Goal: Information Seeking & Learning: Learn about a topic

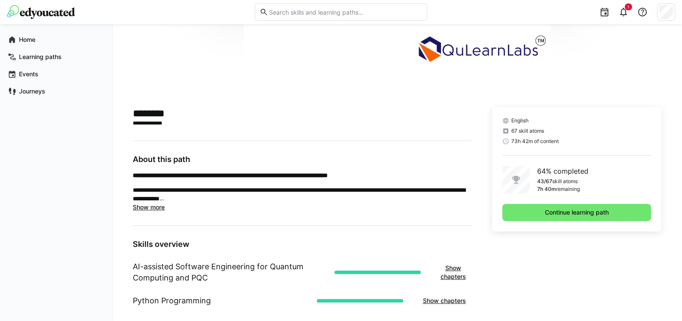
scroll to position [207, 0]
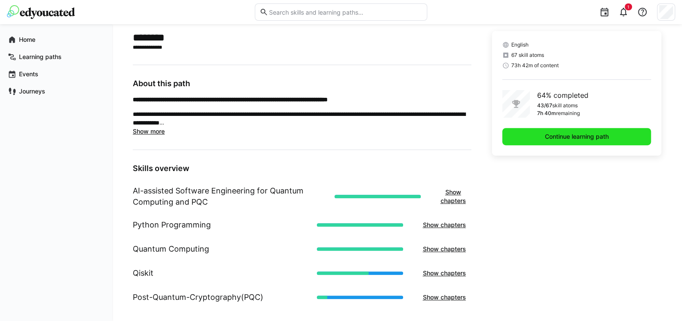
click at [561, 136] on span "Continue learning path" at bounding box center [577, 136] width 66 height 9
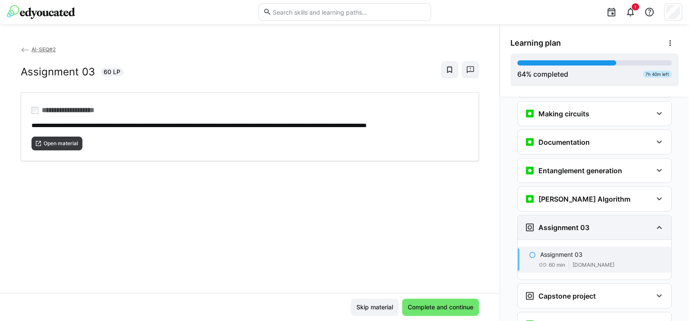
scroll to position [1255, 0]
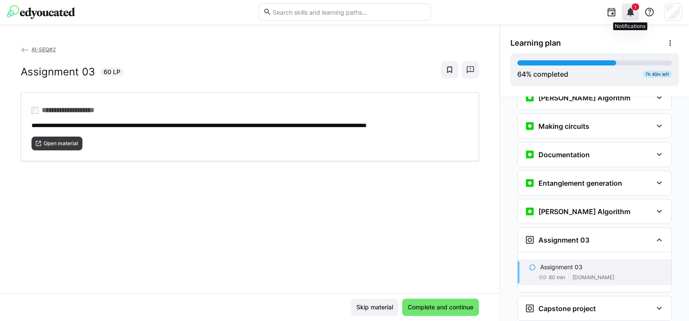
click at [633, 5] on span "1" at bounding box center [634, 6] width 7 height 7
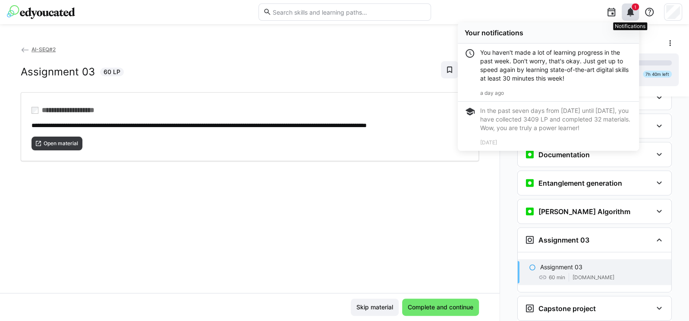
click at [633, 5] on span "1" at bounding box center [634, 6] width 7 height 7
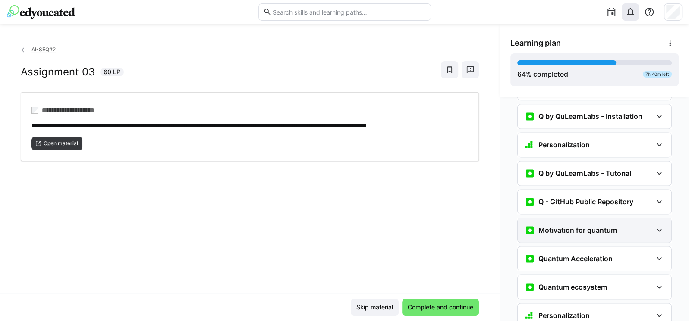
scroll to position [790, 0]
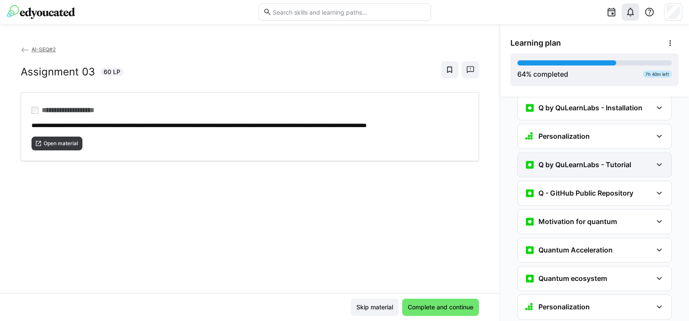
click at [583, 153] on div "Q by QuLearnLabs - Tutorial" at bounding box center [595, 165] width 154 height 24
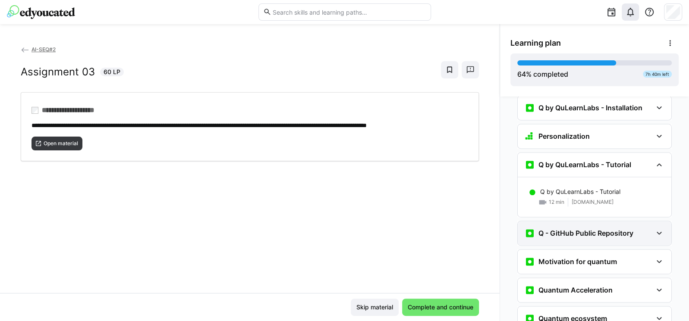
click at [586, 228] on div "Q - GitHub Public Repository" at bounding box center [578, 233] width 109 height 10
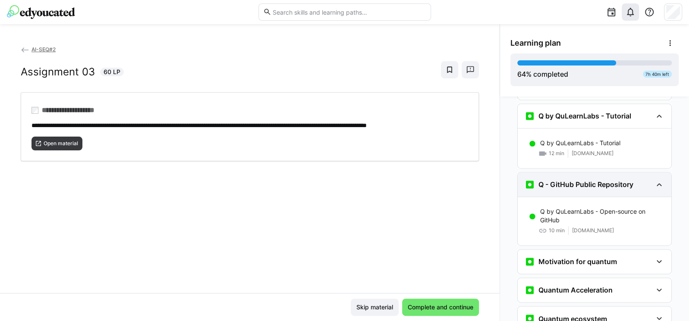
scroll to position [841, 0]
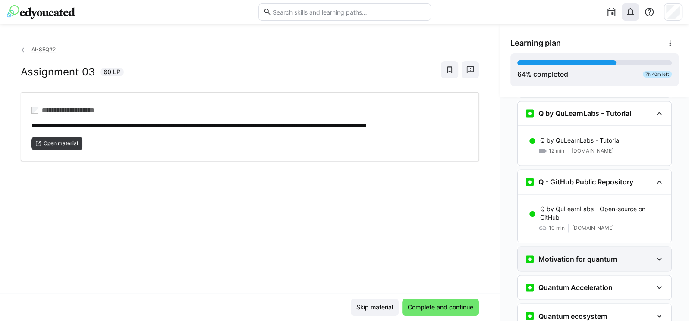
click at [567, 247] on div "Motivation for quantum" at bounding box center [595, 259] width 154 height 24
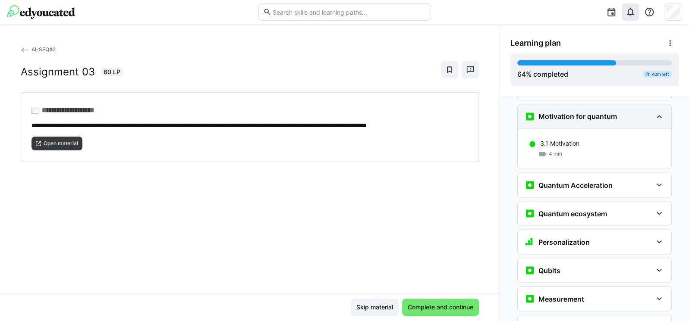
scroll to position [996, 0]
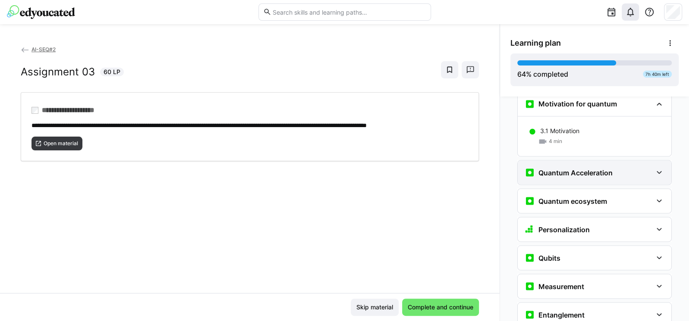
click at [573, 168] on h3 "Quantum Acceleration" at bounding box center [575, 172] width 74 height 9
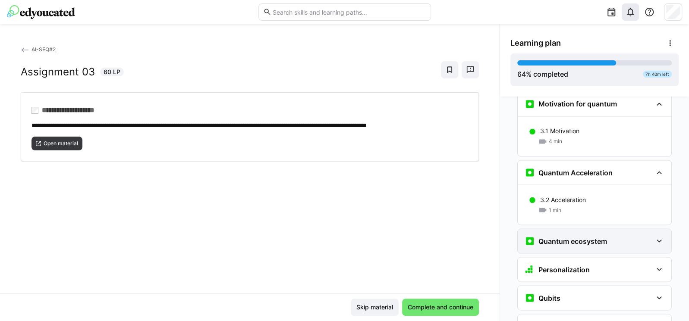
click at [559, 232] on div "Quantum ecosystem" at bounding box center [595, 241] width 154 height 24
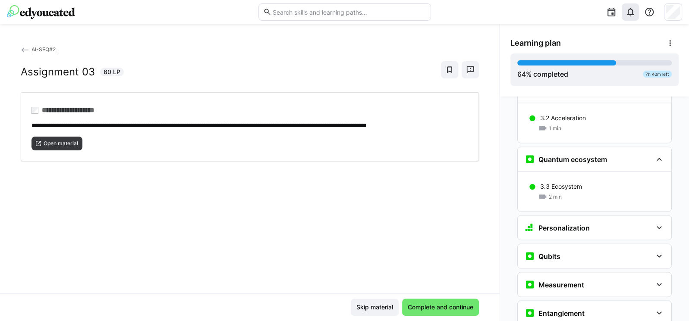
scroll to position [1100, 0]
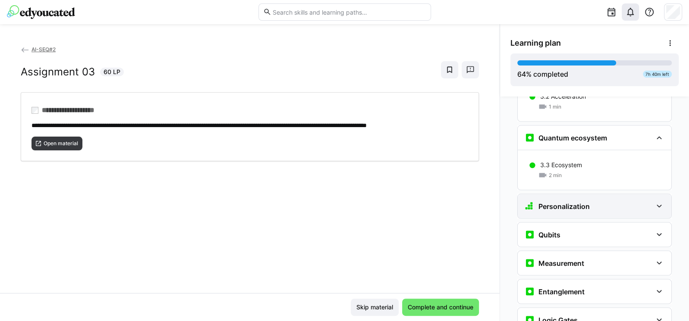
click at [564, 194] on div "Personalization" at bounding box center [595, 206] width 154 height 24
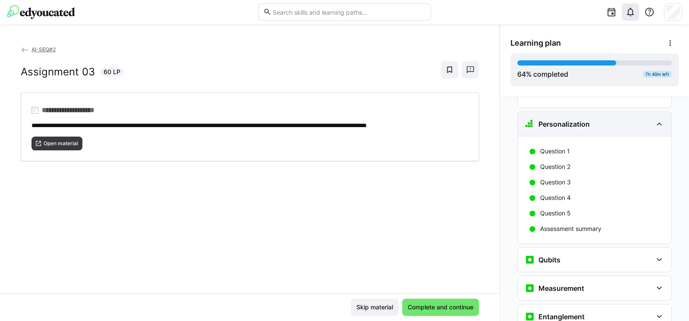
scroll to position [1204, 0]
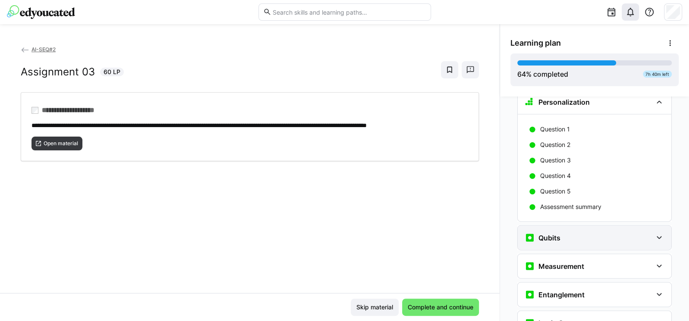
click at [550, 234] on h3 "Qubits" at bounding box center [549, 238] width 22 height 9
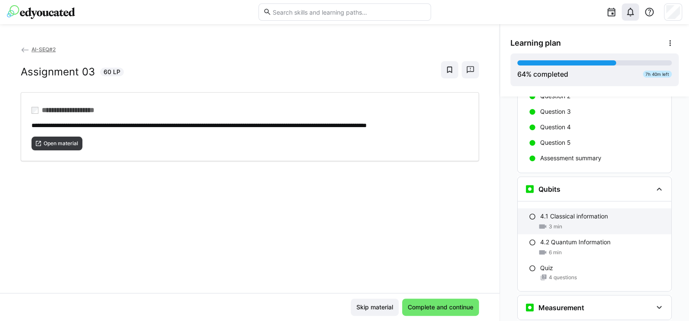
scroll to position [1255, 0]
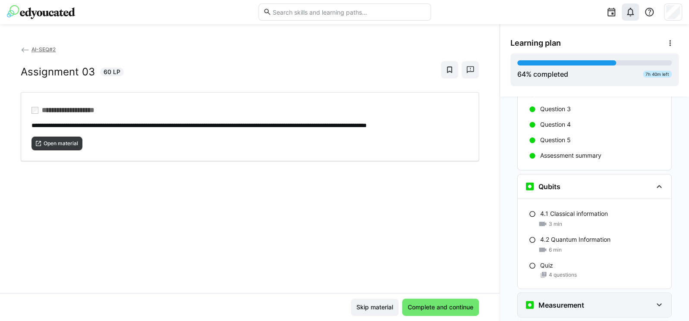
click at [556, 301] on h3 "Measurement" at bounding box center [561, 305] width 46 height 9
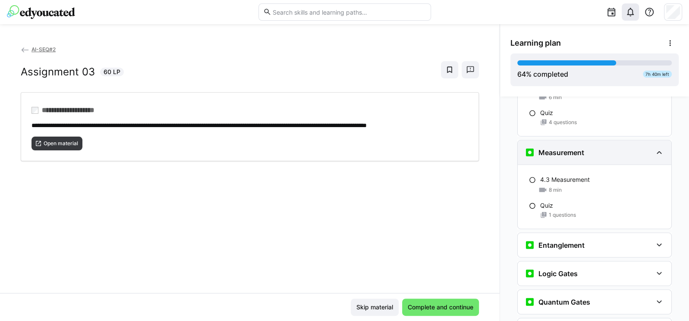
scroll to position [1410, 0]
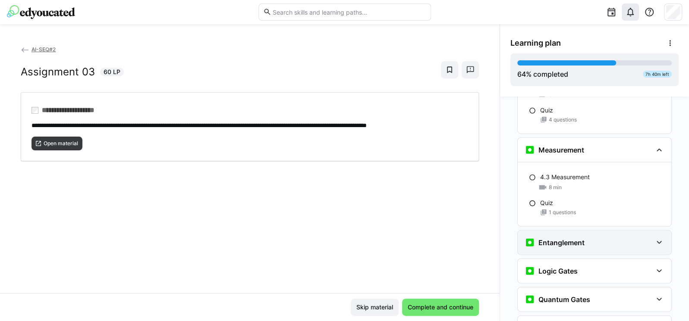
click at [587, 238] on div "Entanglement" at bounding box center [588, 243] width 128 height 10
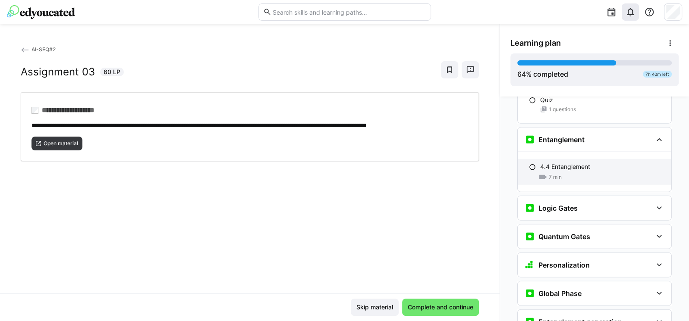
scroll to position [1514, 0]
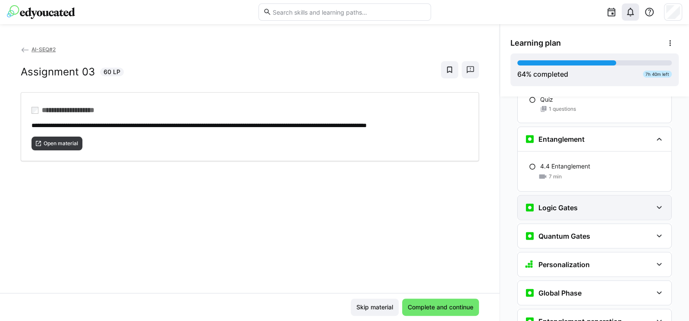
click at [571, 204] on h3 "Logic Gates" at bounding box center [557, 208] width 39 height 9
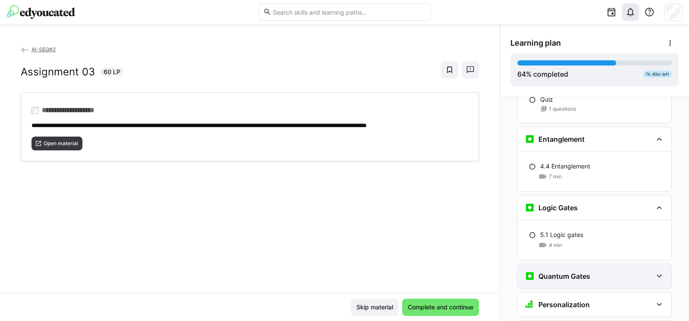
click at [556, 272] on h3 "Quantum Gates" at bounding box center [564, 276] width 52 height 9
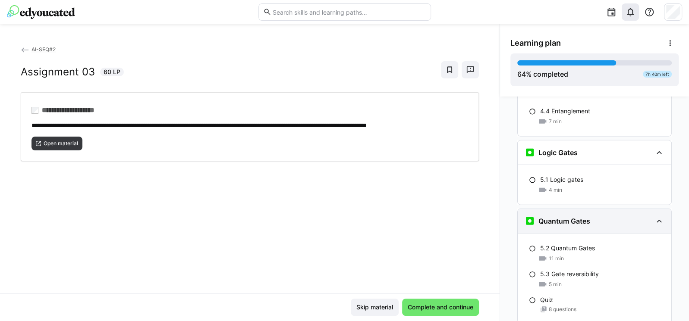
scroll to position [1618, 0]
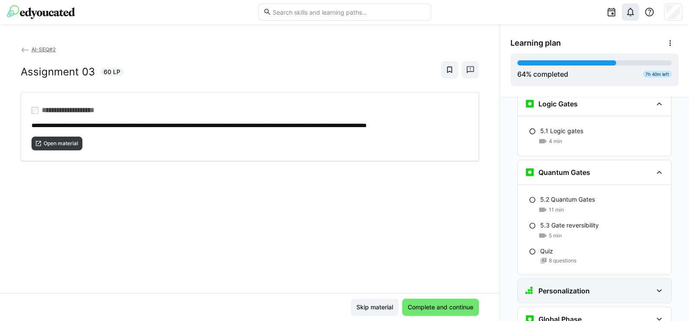
click at [541, 279] on div "Personalization" at bounding box center [595, 291] width 154 height 24
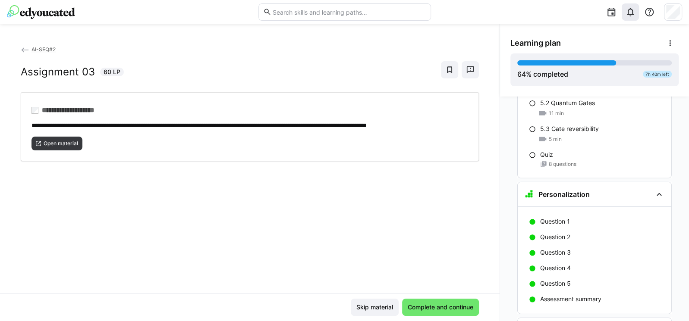
scroll to position [1721, 0]
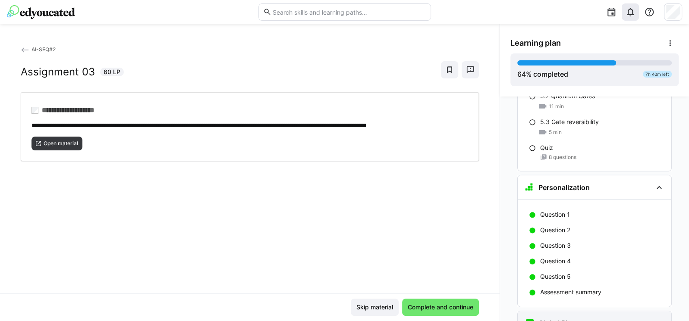
click at [571, 319] on h3 "Global Phase" at bounding box center [559, 323] width 43 height 9
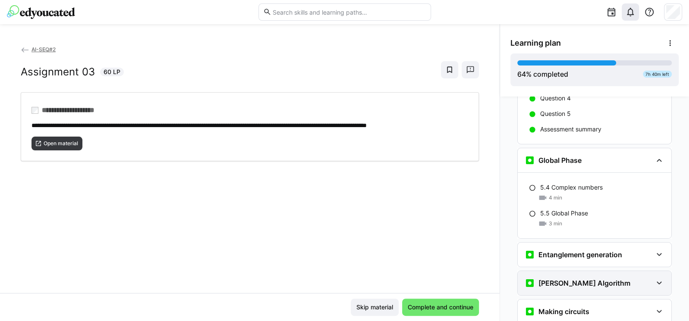
scroll to position [1928, 0]
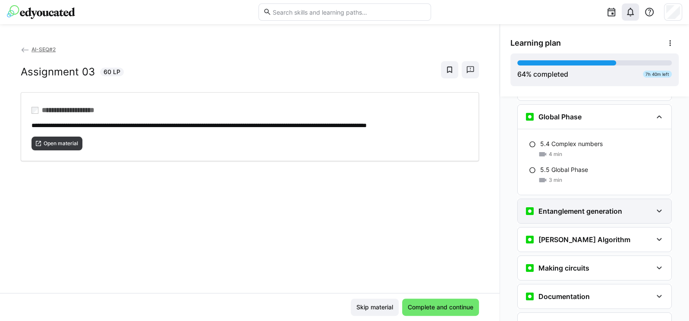
click at [558, 199] on div "Entanglement generation" at bounding box center [595, 211] width 154 height 24
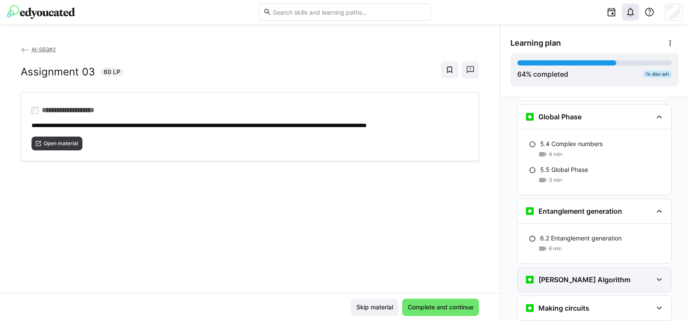
click at [558, 276] on h3 "[PERSON_NAME] Algorithm" at bounding box center [584, 280] width 92 height 9
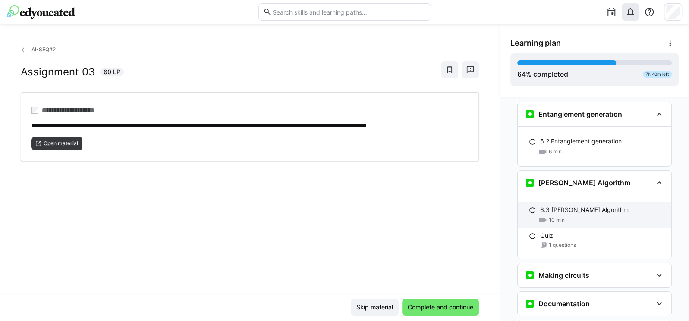
scroll to position [2032, 0]
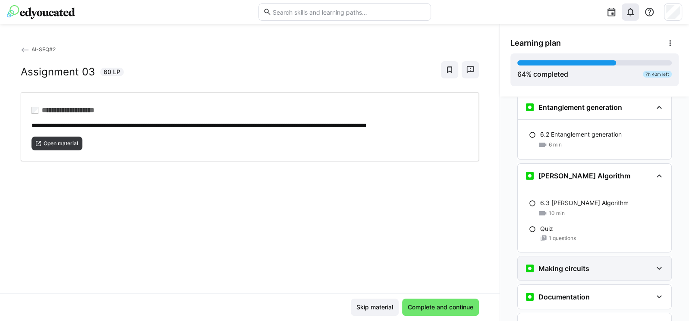
click at [556, 257] on div "Making circuits" at bounding box center [595, 269] width 154 height 24
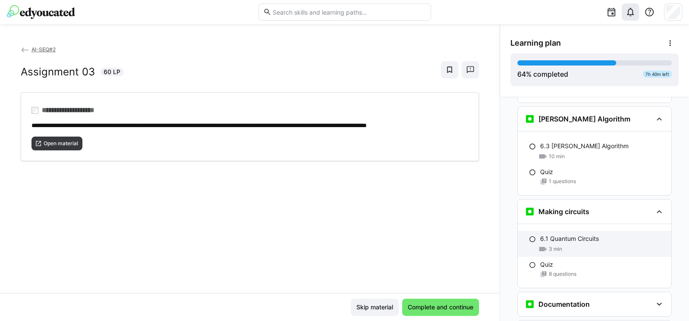
scroll to position [2135, 0]
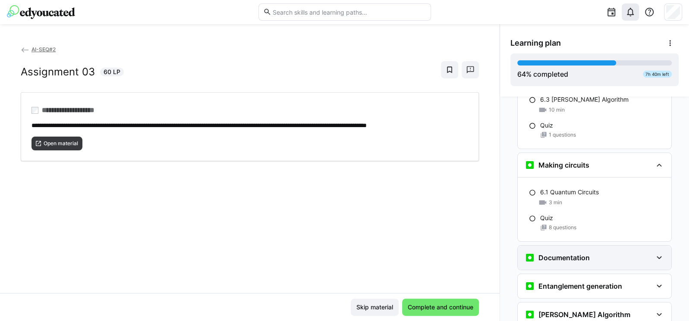
click at [559, 253] on div "Documentation" at bounding box center [556, 258] width 65 height 10
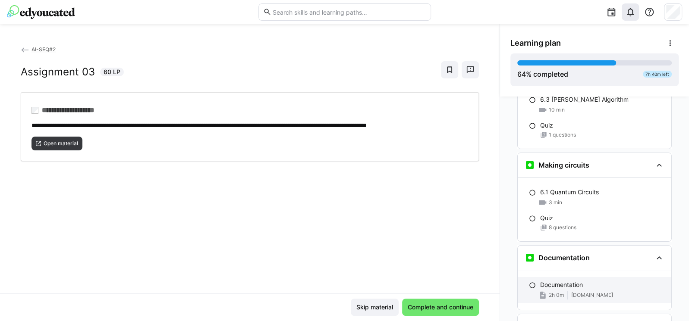
click at [571, 292] on span "[DOMAIN_NAME]" at bounding box center [592, 295] width 42 height 7
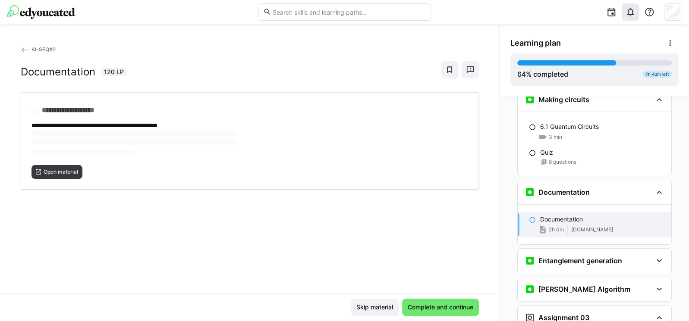
scroll to position [2263, 0]
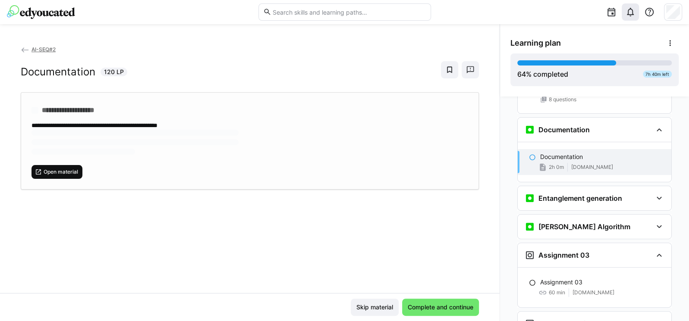
click at [54, 173] on span "Open material" at bounding box center [61, 172] width 36 height 7
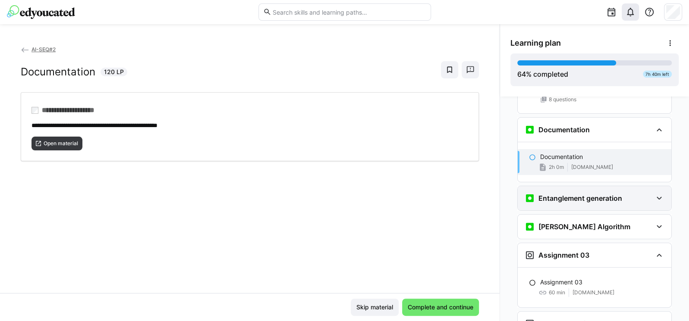
click at [619, 193] on div "Entanglement generation" at bounding box center [588, 198] width 128 height 10
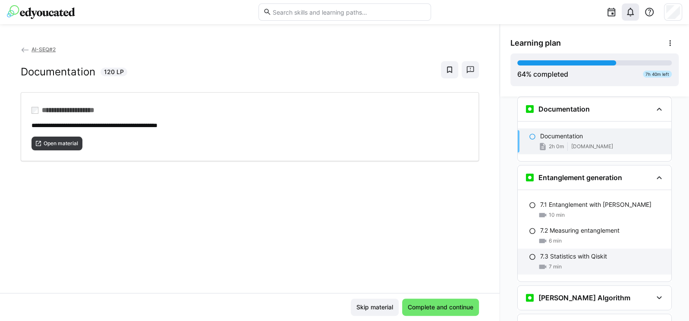
scroll to position [2315, 0]
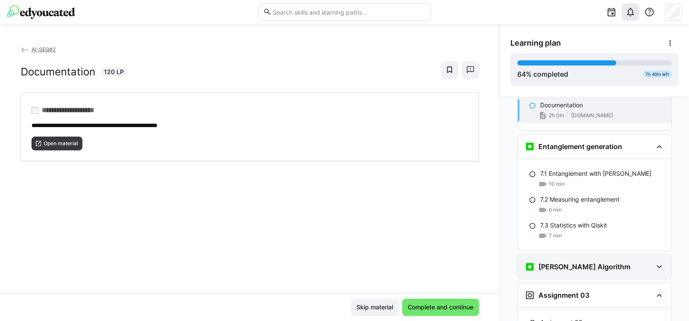
click at [581, 255] on div "[PERSON_NAME] Algorithm" at bounding box center [595, 267] width 154 height 24
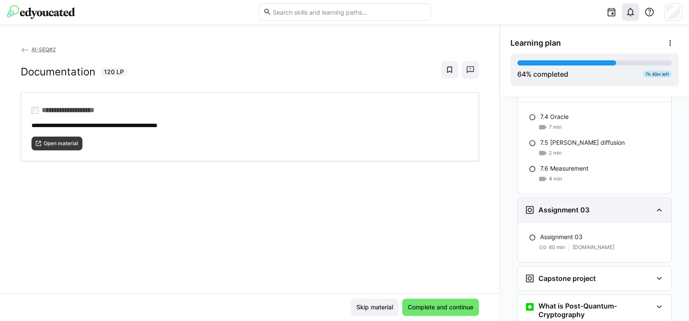
scroll to position [2522, 0]
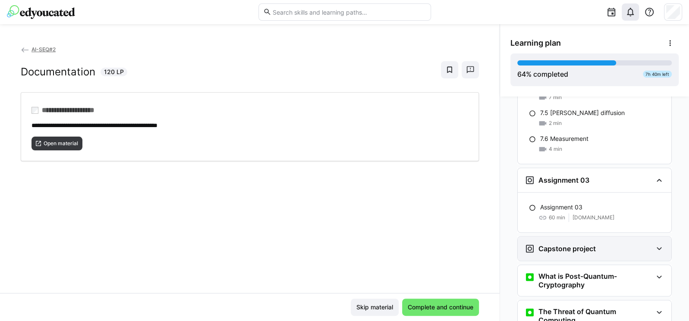
click at [549, 237] on div "Capstone project" at bounding box center [595, 249] width 154 height 24
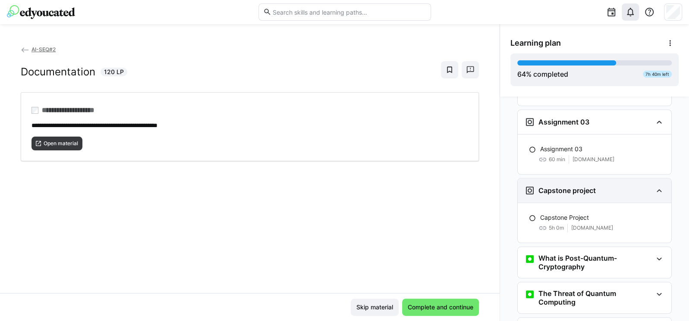
scroll to position [2626, 0]
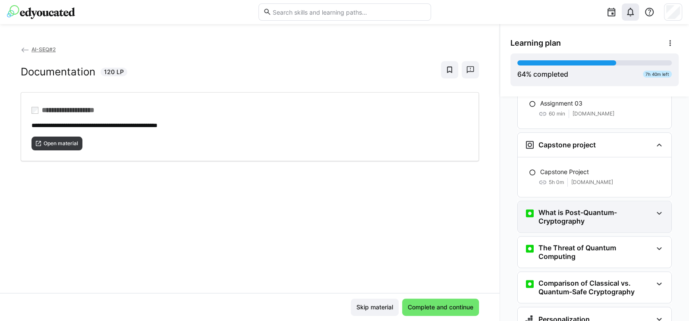
click at [556, 208] on h3 "What is Post-Quantum-Cryptography" at bounding box center [595, 216] width 114 height 17
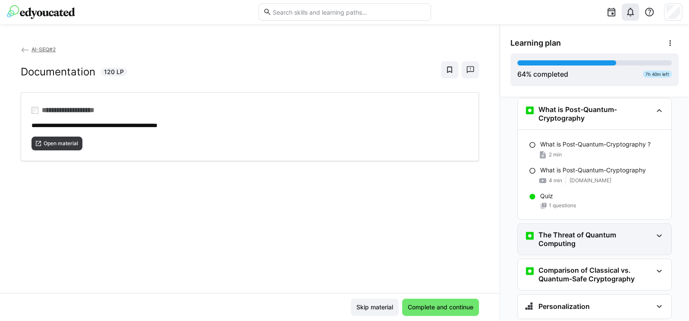
click at [556, 231] on h3 "The Threat of Quantum Computing" at bounding box center [595, 239] width 114 height 17
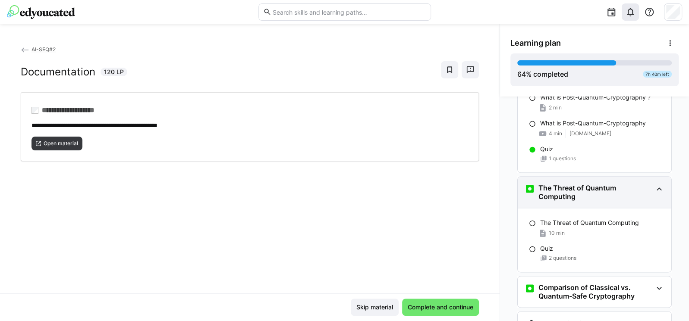
scroll to position [2796, 0]
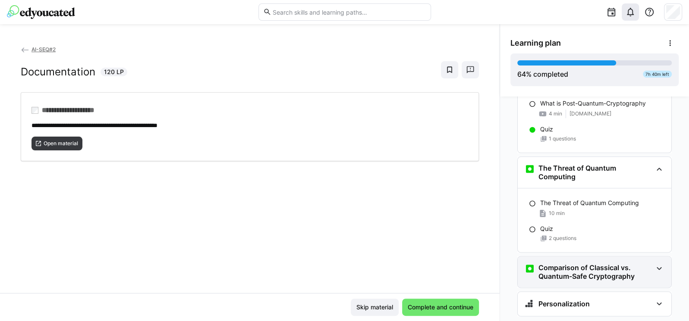
click at [554, 257] on div "Comparison of Classical vs. Quantum-Safe Cryptography" at bounding box center [595, 272] width 154 height 31
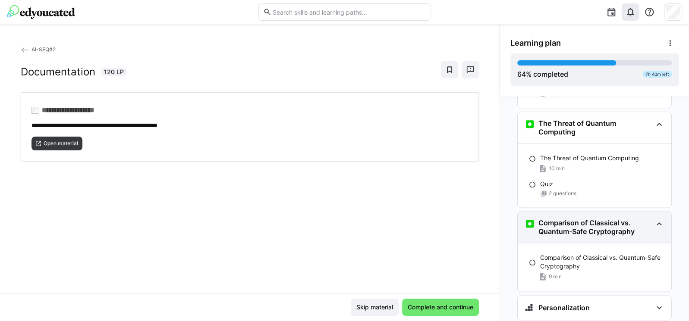
scroll to position [2845, 0]
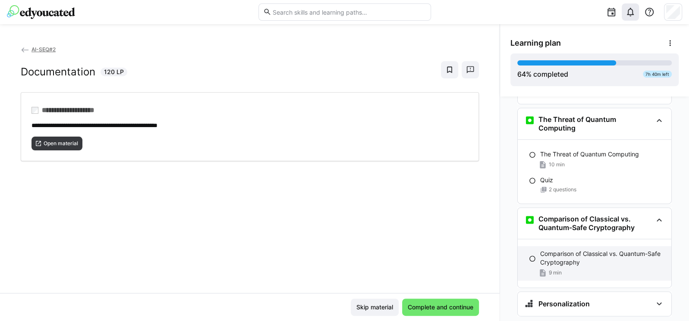
click at [597, 250] on p "Comparison of Classical vs. Quantum-Safe Cryptography" at bounding box center [602, 258] width 124 height 17
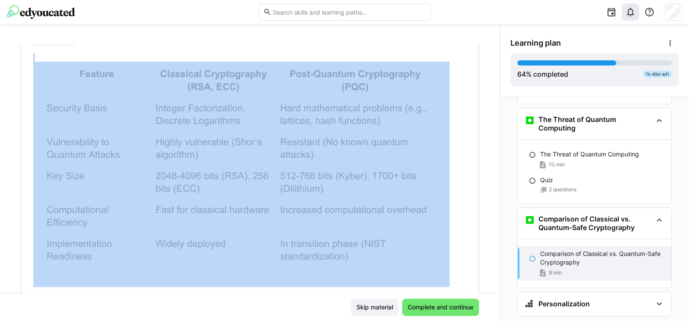
scroll to position [228, 0]
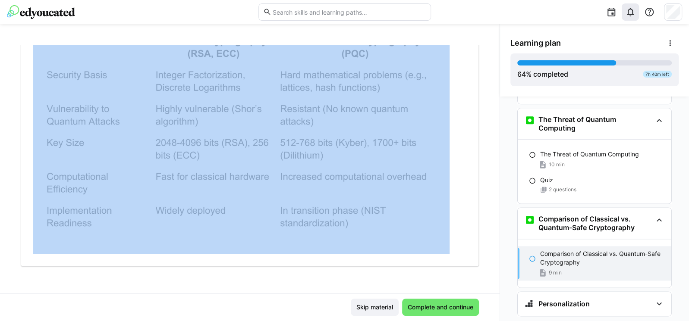
drag, startPoint x: 35, startPoint y: 107, endPoint x: 376, endPoint y: 233, distance: 363.8
click at [376, 233] on div "**********" at bounding box center [245, 65] width 424 height 377
copy div "**********"
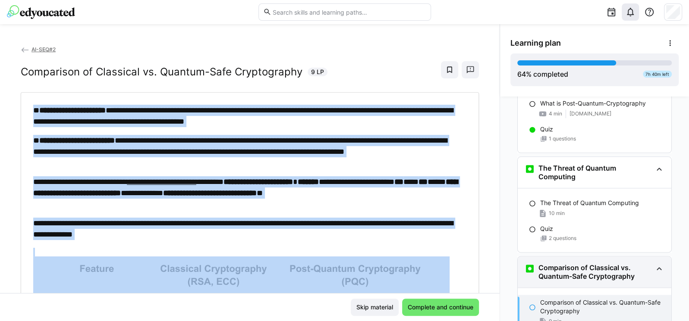
scroll to position [2793, 0]
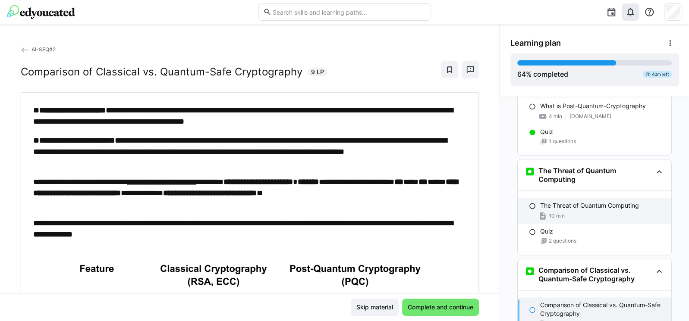
click at [566, 201] on p "The Threat of Quantum Computing" at bounding box center [589, 205] width 99 height 9
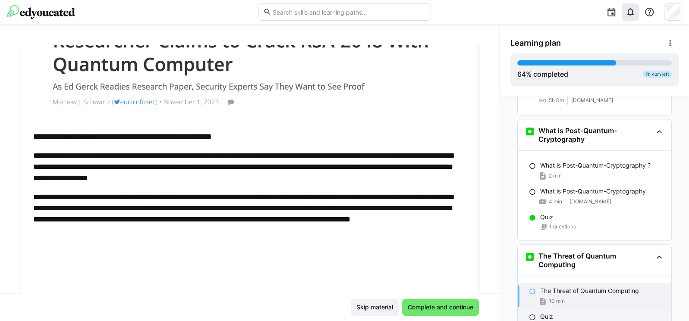
scroll to position [2679, 0]
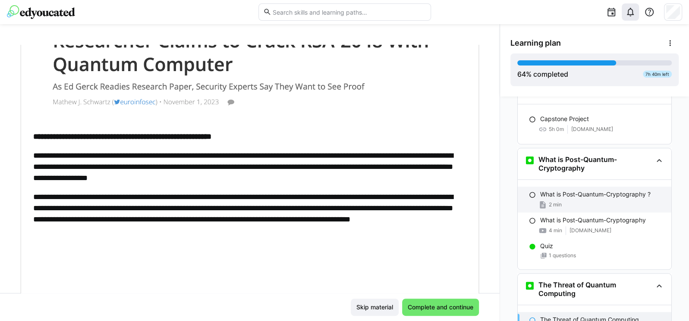
click at [585, 187] on div "What is Post-Quantum-Cryptography ? 2 min" at bounding box center [595, 200] width 154 height 26
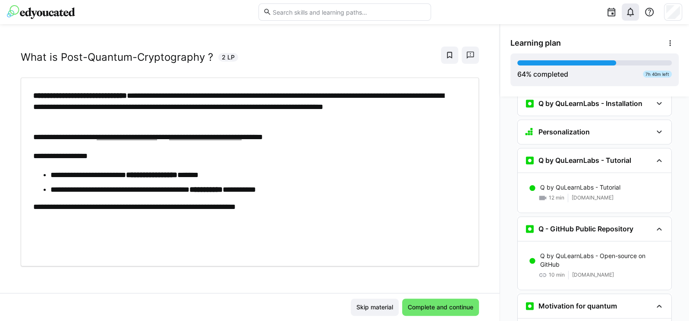
scroll to position [794, 0]
click at [558, 183] on p "Q by QuLearnLabs - Tutorial" at bounding box center [580, 187] width 80 height 9
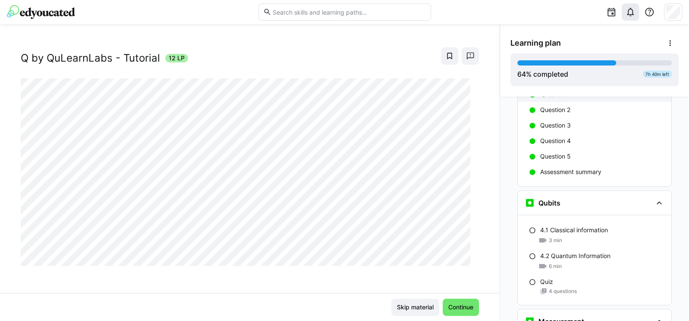
scroll to position [1241, 0]
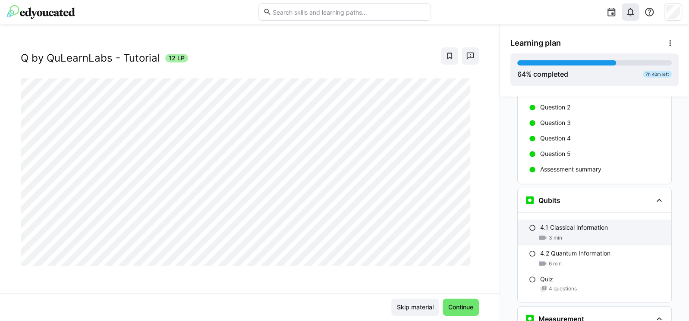
click at [561, 234] on div "3 min" at bounding box center [602, 238] width 124 height 9
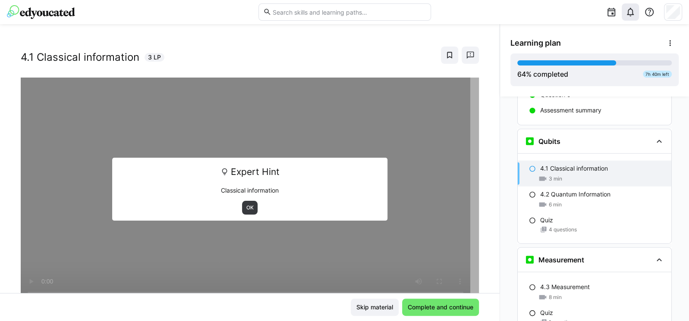
scroll to position [1314, 0]
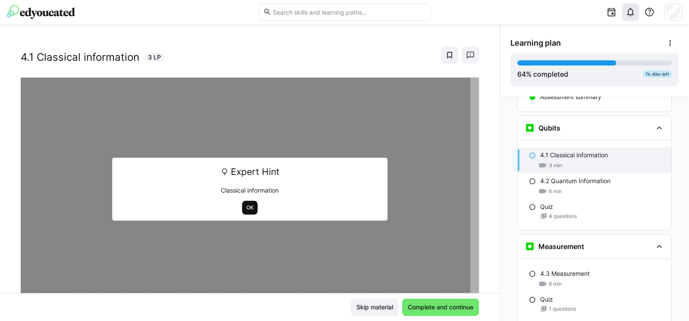
click at [247, 208] on span "OK" at bounding box center [249, 207] width 9 height 7
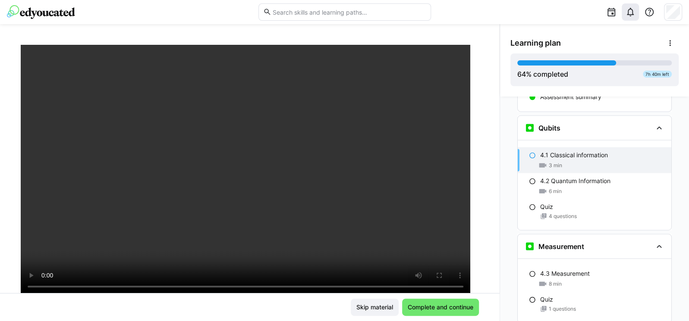
scroll to position [51, 0]
click at [445, 299] on span "Complete and continue" at bounding box center [440, 307] width 77 height 17
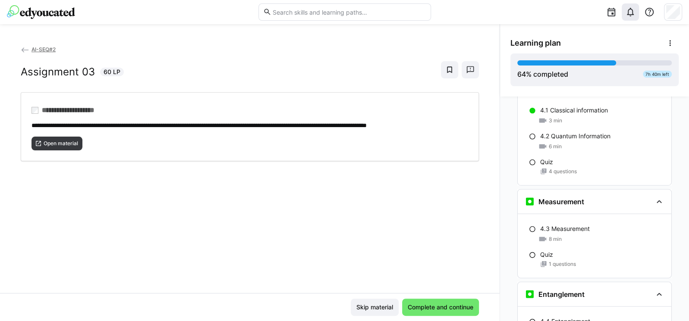
scroll to position [1227, 0]
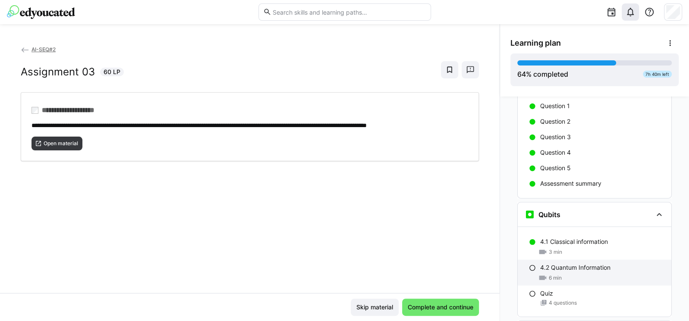
click at [583, 264] on p "4.2 Quantum Information" at bounding box center [575, 268] width 70 height 9
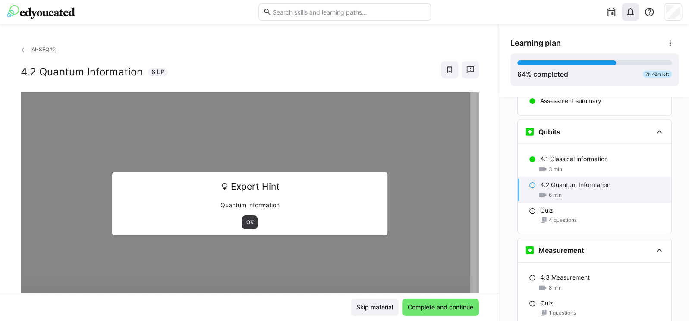
scroll to position [1314, 0]
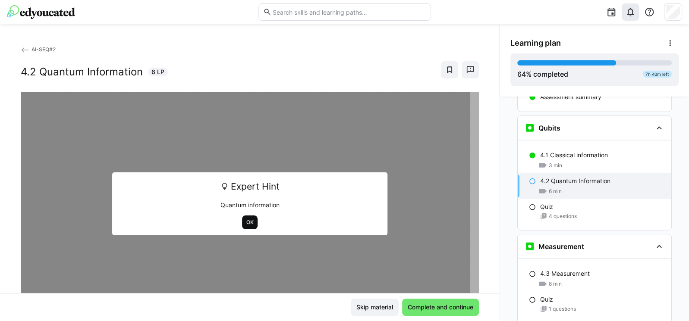
click at [245, 220] on span "OK" at bounding box center [249, 222] width 9 height 7
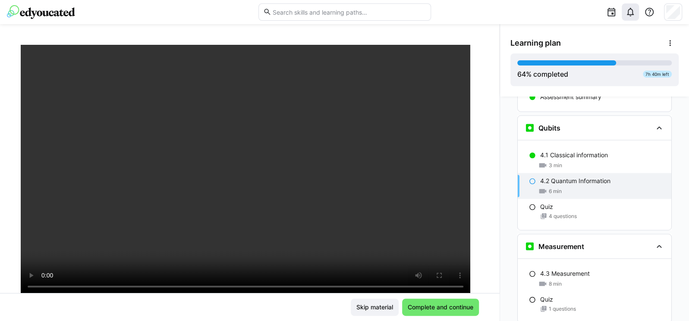
scroll to position [51, 0]
click at [430, 308] on span "Complete and continue" at bounding box center [440, 307] width 68 height 9
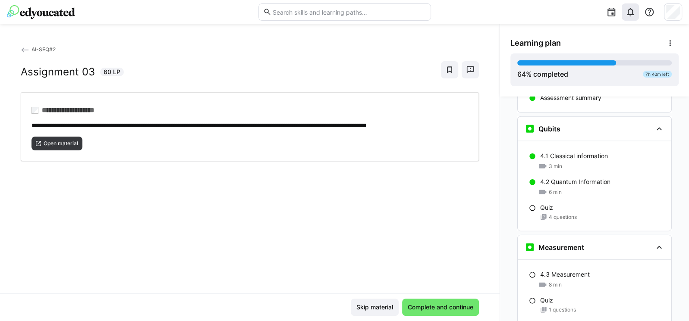
scroll to position [1331, 0]
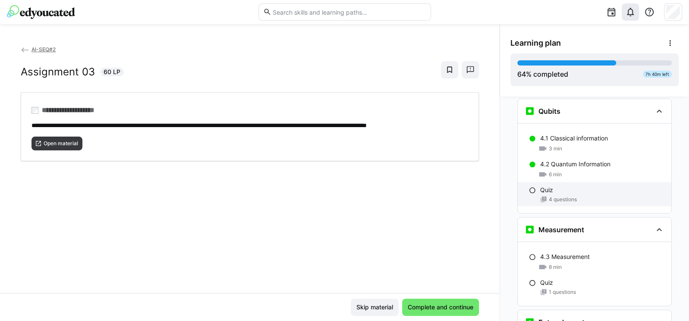
click at [547, 182] on div "Quiz 4 questions" at bounding box center [595, 194] width 154 height 24
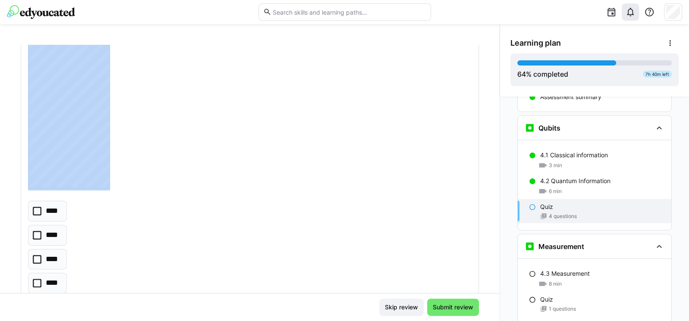
scroll to position [414, 0]
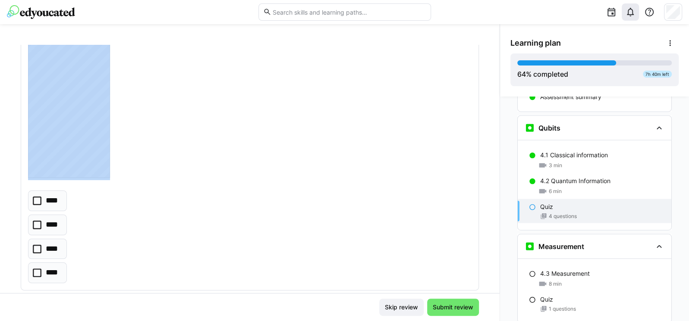
drag, startPoint x: 25, startPoint y: 116, endPoint x: 122, endPoint y: 148, distance: 102.7
copy div "**********"
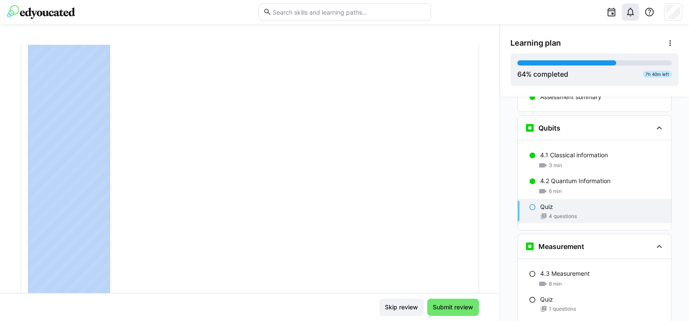
scroll to position [51, 0]
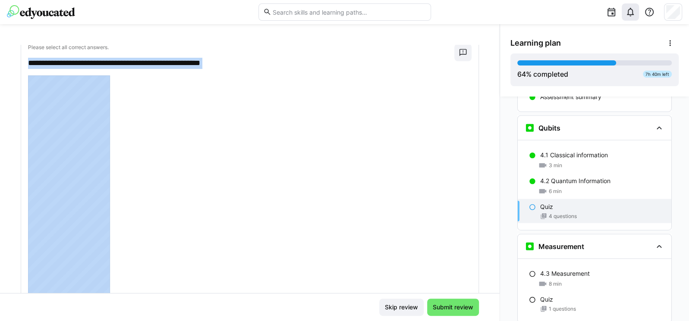
click at [247, 183] on div at bounding box center [249, 309] width 443 height 468
click at [295, 100] on div at bounding box center [249, 309] width 443 height 468
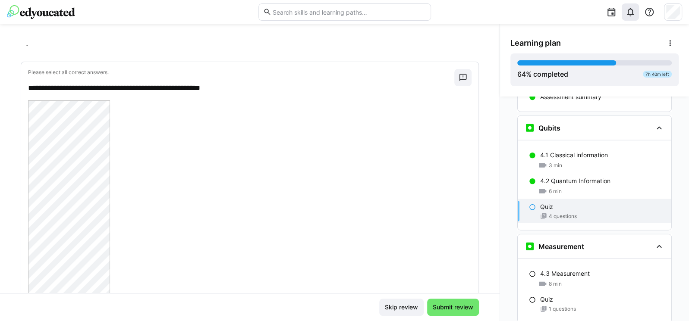
scroll to position [25, 0]
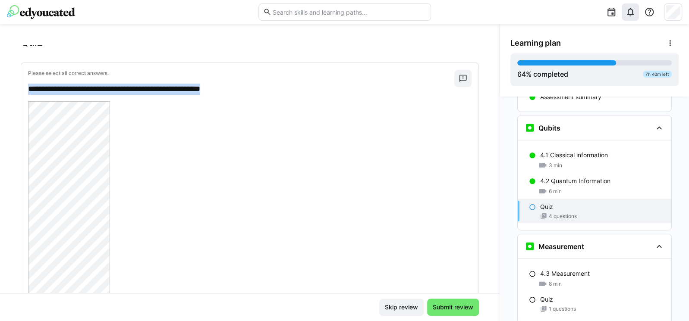
drag, startPoint x: 141, startPoint y: 87, endPoint x: 259, endPoint y: 84, distance: 117.8
copy p "**********"
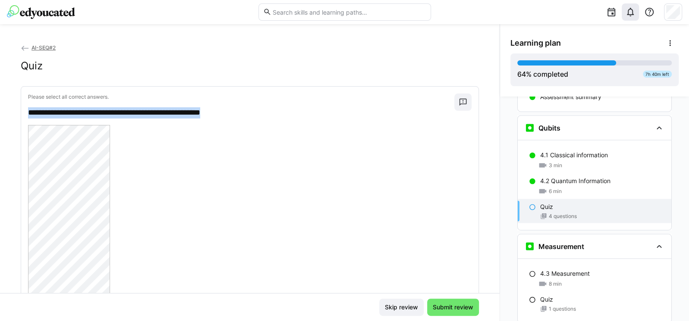
scroll to position [0, 0]
click at [271, 107] on div "**********" at bounding box center [241, 107] width 426 height 25
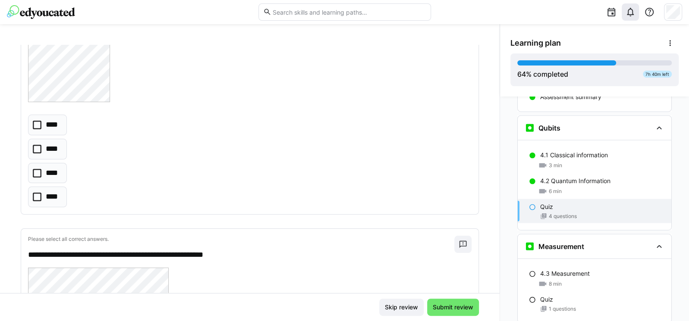
scroll to position [518, 0]
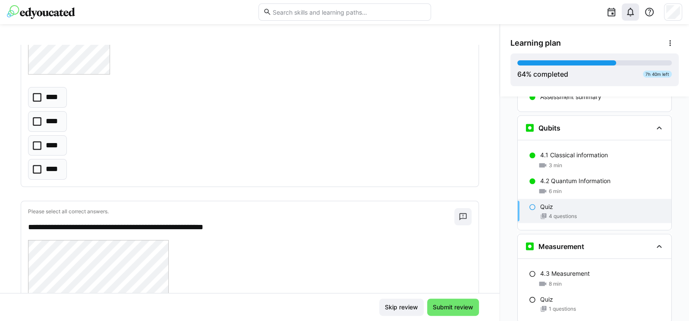
drag, startPoint x: 77, startPoint y: 173, endPoint x: 6, endPoint y: 129, distance: 83.1
click at [6, 124] on div "**********" at bounding box center [249, 169] width 499 height 248
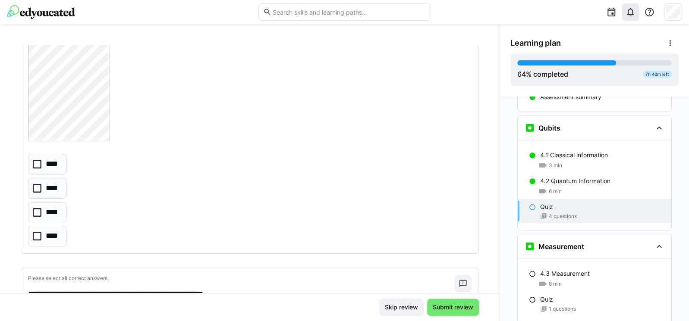
scroll to position [465, 0]
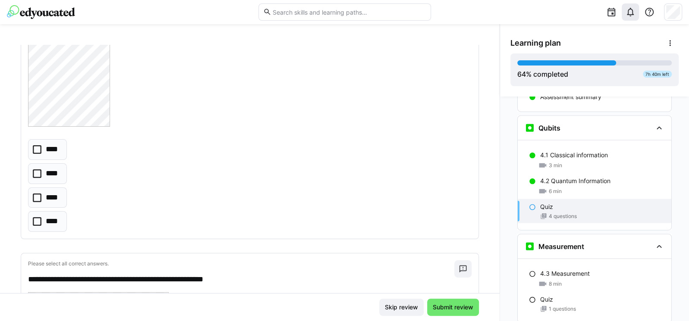
click at [37, 198] on icon at bounding box center [37, 198] width 9 height 9
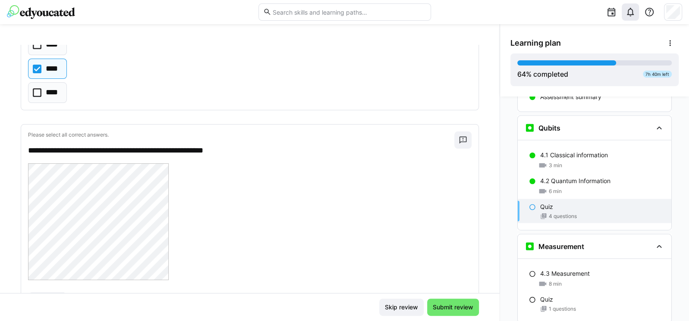
scroll to position [621, 0]
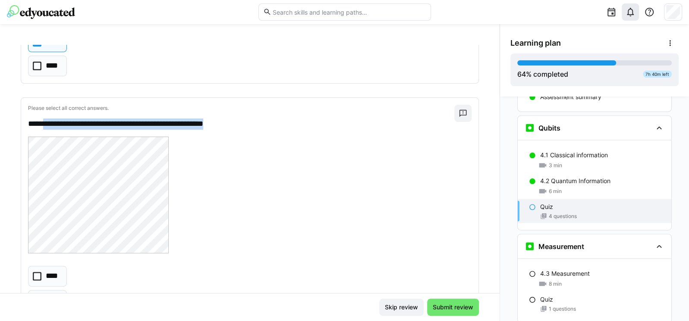
drag, startPoint x: 45, startPoint y: 119, endPoint x: 254, endPoint y: 125, distance: 209.7
click at [254, 125] on p "**********" at bounding box center [237, 124] width 418 height 11
copy p "**********"
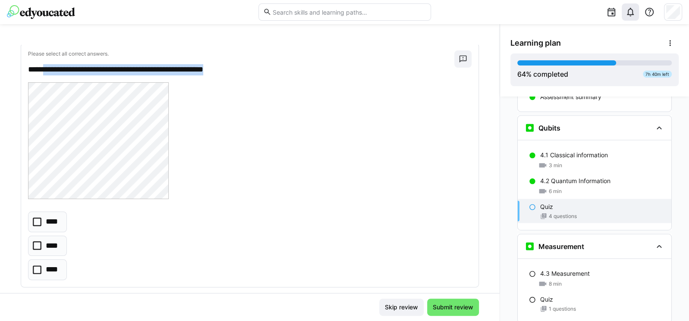
scroll to position [673, 0]
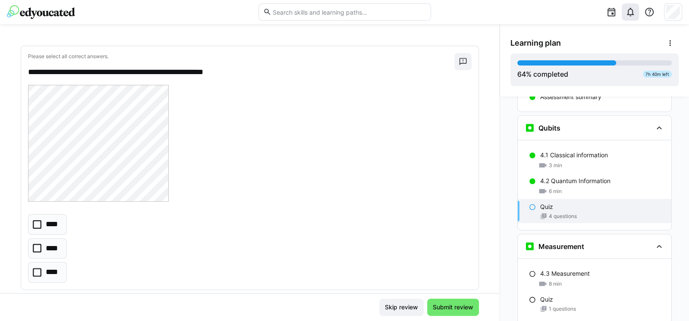
click at [214, 129] on div at bounding box center [249, 144] width 443 height 119
click at [35, 246] on icon at bounding box center [37, 248] width 9 height 9
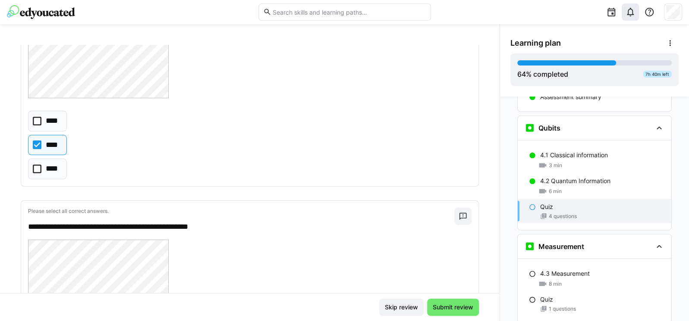
scroll to position [932, 0]
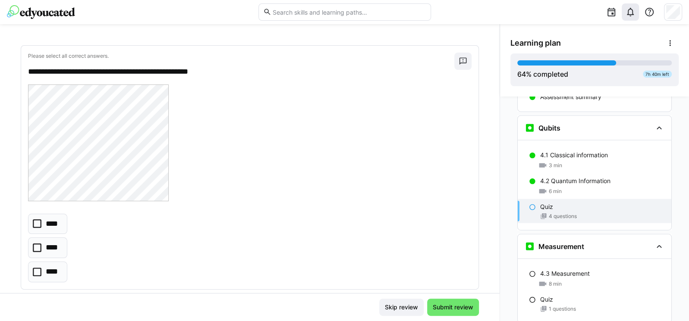
click at [38, 250] on icon at bounding box center [37, 248] width 9 height 9
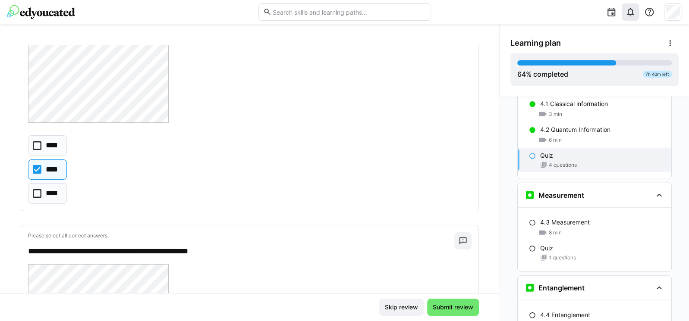
scroll to position [750, 0]
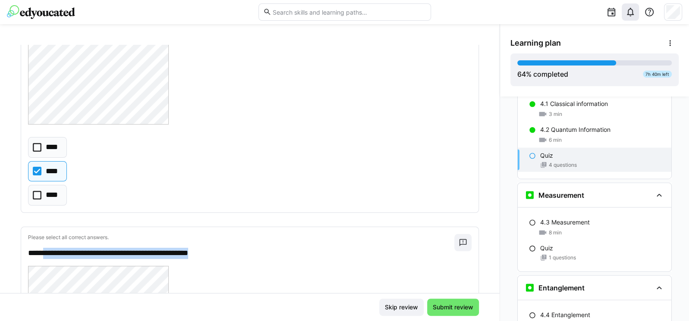
drag, startPoint x: 47, startPoint y: 253, endPoint x: 232, endPoint y: 249, distance: 185.1
click at [232, 249] on p "**********" at bounding box center [237, 253] width 418 height 11
copy p "**********"
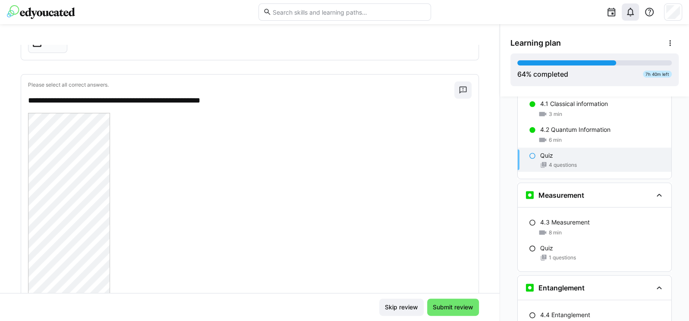
scroll to position [1164, 0]
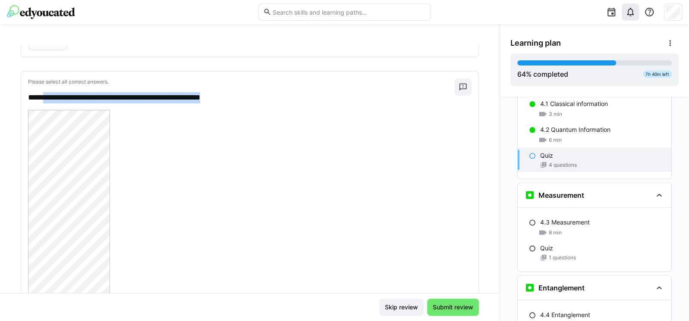
drag, startPoint x: 50, startPoint y: 94, endPoint x: 264, endPoint y: 95, distance: 213.5
click at [263, 96] on p "**********" at bounding box center [237, 97] width 418 height 11
copy p "**********"
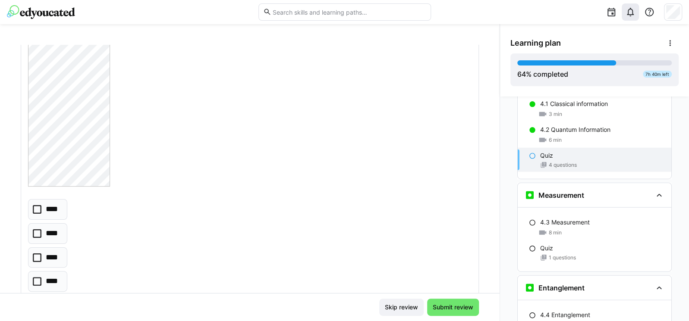
scroll to position [1578, 0]
click at [39, 257] on icon at bounding box center [37, 256] width 9 height 9
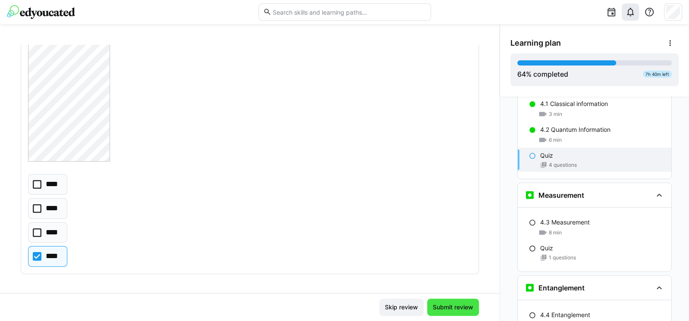
click at [444, 309] on span "Submit review" at bounding box center [452, 307] width 43 height 9
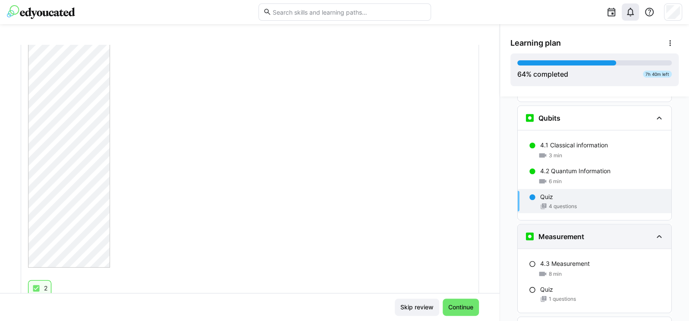
scroll to position [1365, 0]
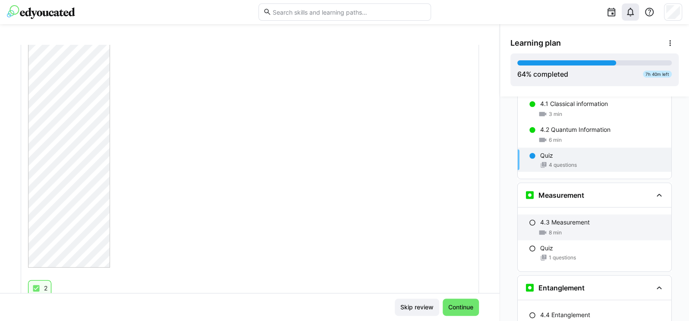
click at [599, 215] on div "4.3 Measurement 8 min" at bounding box center [595, 228] width 154 height 26
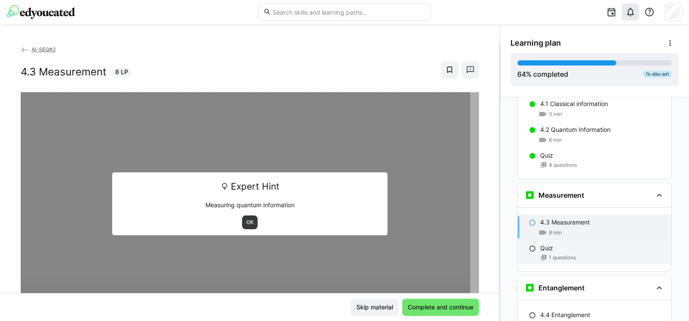
scroll to position [1432, 0]
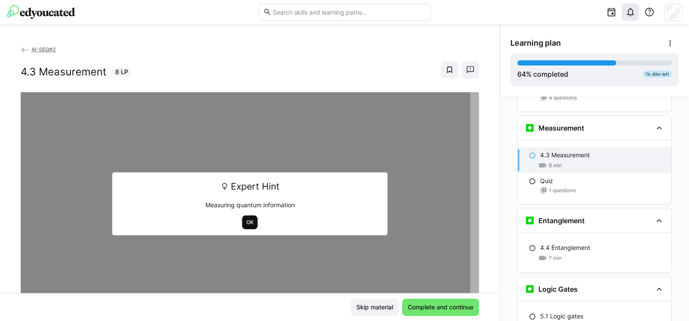
click at [248, 222] on span "OK" at bounding box center [249, 222] width 9 height 7
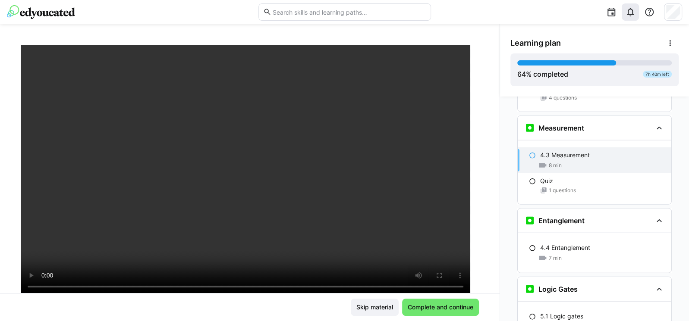
scroll to position [51, 0]
